Goal: Transaction & Acquisition: Book appointment/travel/reservation

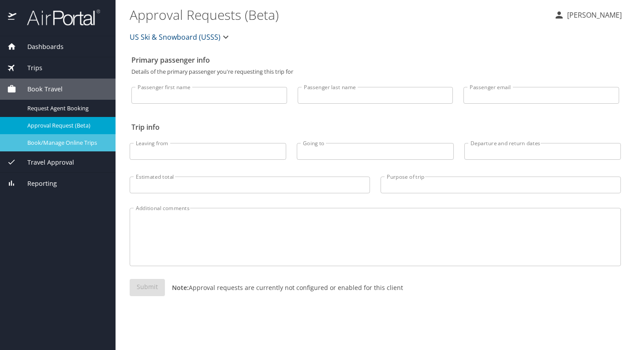
click at [50, 143] on span "Book/Manage Online Trips" at bounding box center [66, 143] width 78 height 8
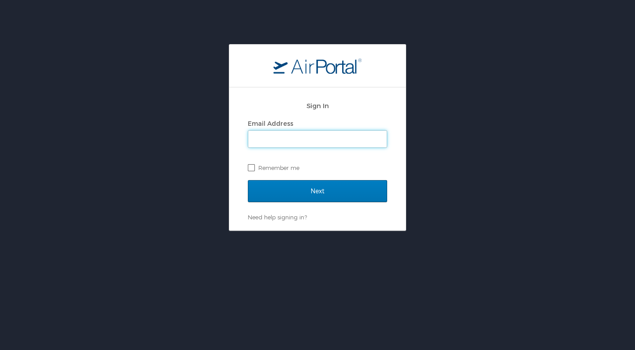
type input "[PERSON_NAME][EMAIL_ADDRESS][PERSON_NAME][DOMAIN_NAME]"
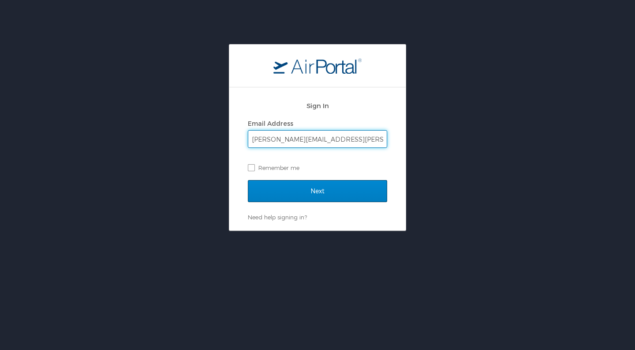
click at [312, 189] on input "Next" at bounding box center [317, 191] width 139 height 22
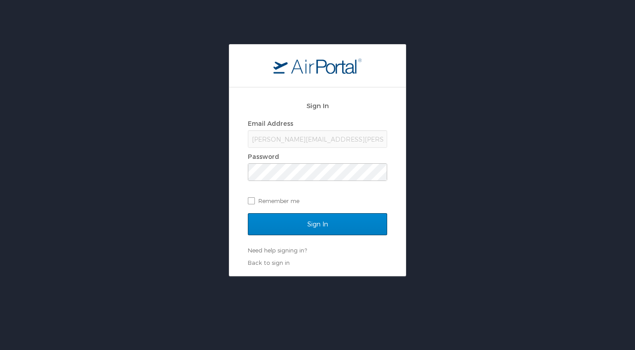
click at [316, 221] on input "Sign In" at bounding box center [317, 224] width 139 height 22
